Goal: Check status: Check status

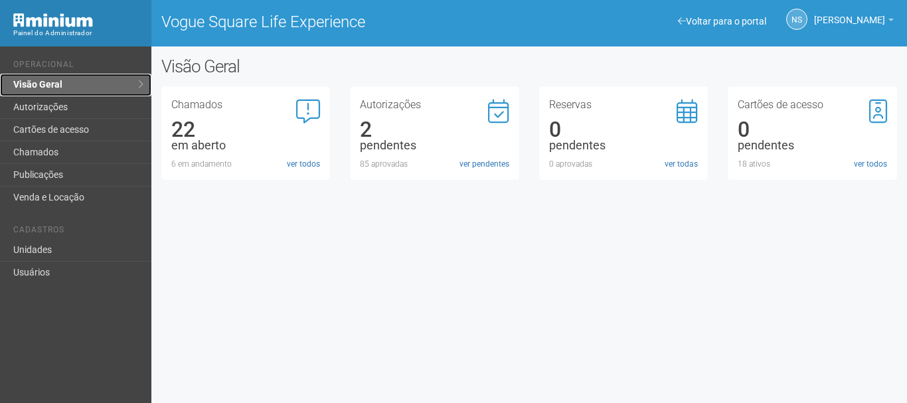
click at [85, 84] on link "Visão Geral" at bounding box center [75, 85] width 151 height 23
click at [487, 398] on div "Voltar para o portal Operacional Visão Geral Autorizações Cartões de acesso Cha…" at bounding box center [453, 224] width 907 height 357
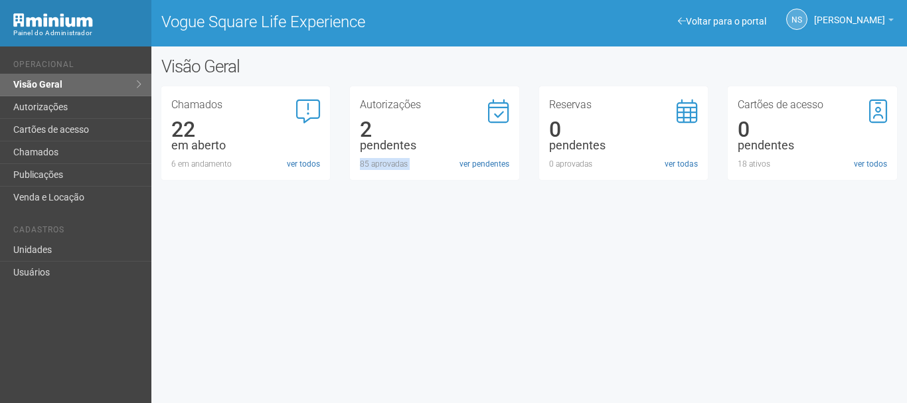
click at [450, 363] on div "Voltar para o portal Operacional Visão Geral Autorizações Cartões de acesso Cha…" at bounding box center [453, 224] width 907 height 357
click at [444, 386] on div "Voltar para o portal Operacional Visão Geral Autorizações Cartões de acesso Cha…" at bounding box center [453, 224] width 907 height 357
click at [49, 80] on link "Visão Geral" at bounding box center [75, 85] width 151 height 23
click at [483, 173] on div "Autorizações 3 pendentes 85 aprovadas ver pendentes" at bounding box center [434, 133] width 169 height 94
click at [481, 167] on link "ver pendentes" at bounding box center [484, 164] width 50 height 12
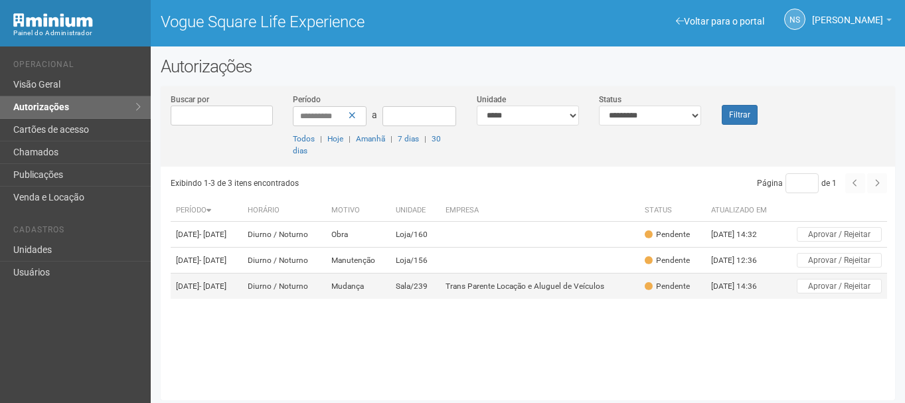
scroll to position [3, 0]
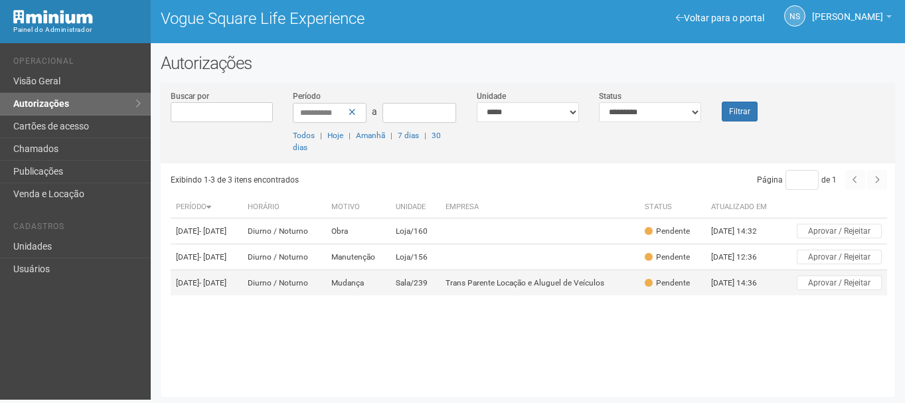
click at [509, 296] on td "Trans Parente Locação e Aluguel de Veículos" at bounding box center [539, 283] width 199 height 26
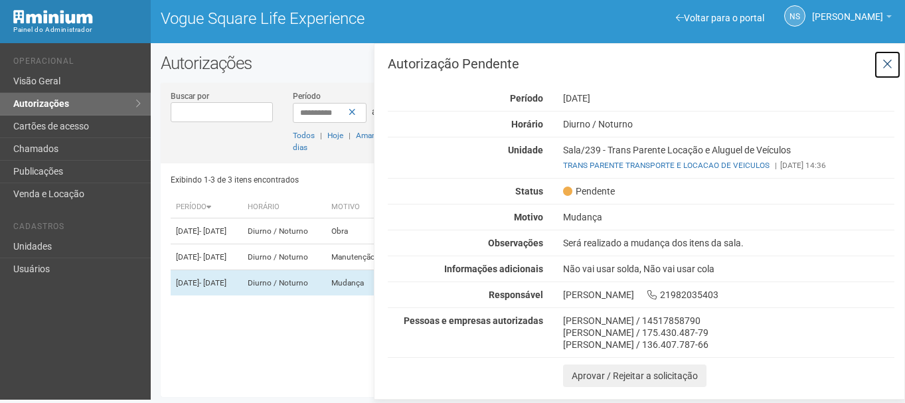
click at [882, 66] on icon at bounding box center [887, 64] width 10 height 13
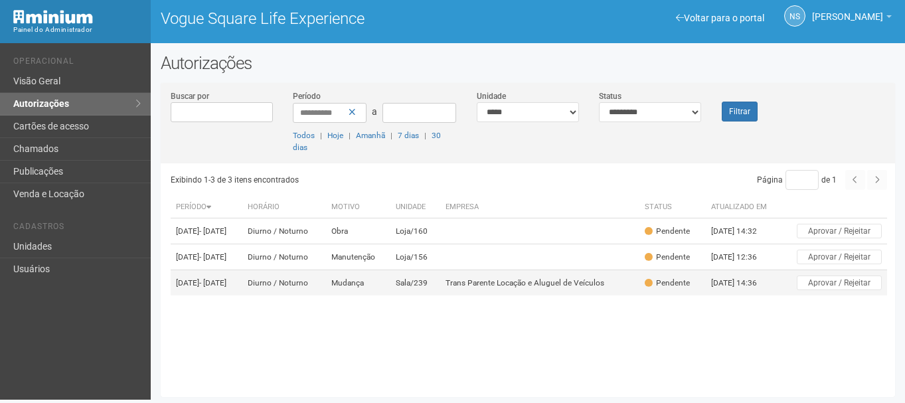
click at [424, 296] on td "Sala/239" at bounding box center [415, 283] width 50 height 26
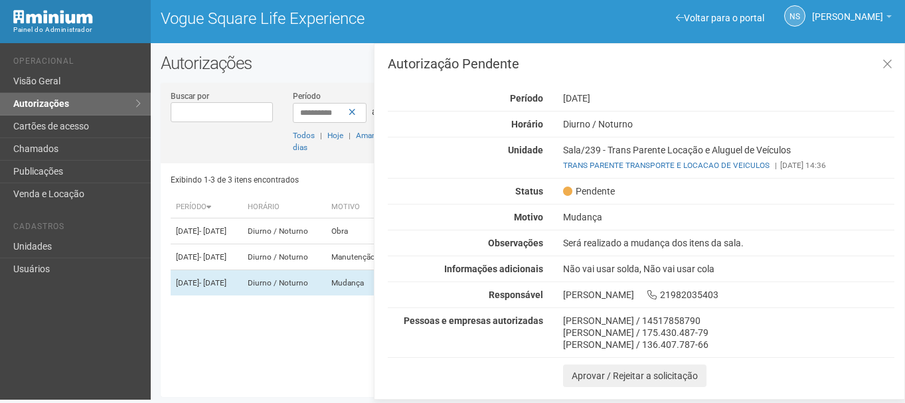
click at [623, 246] on div "Será realizado a mudança dos itens da sala." at bounding box center [728, 243] width 351 height 12
click at [320, 77] on div "**********" at bounding box center [528, 228] width 754 height 351
click at [889, 64] on icon at bounding box center [887, 64] width 10 height 13
